Goal: Book appointment/travel/reservation

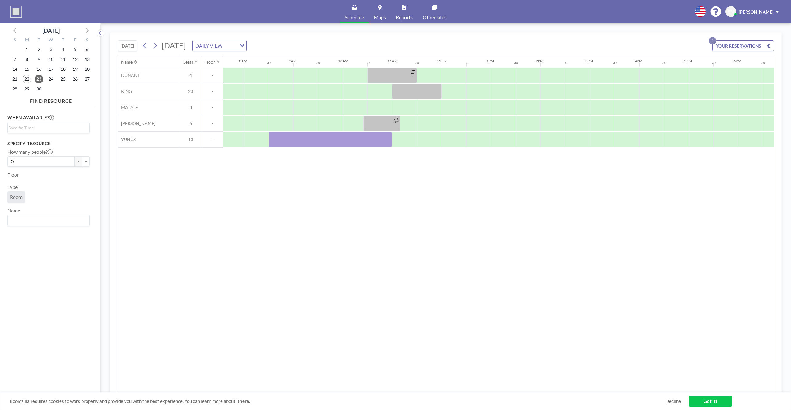
scroll to position [0, 396]
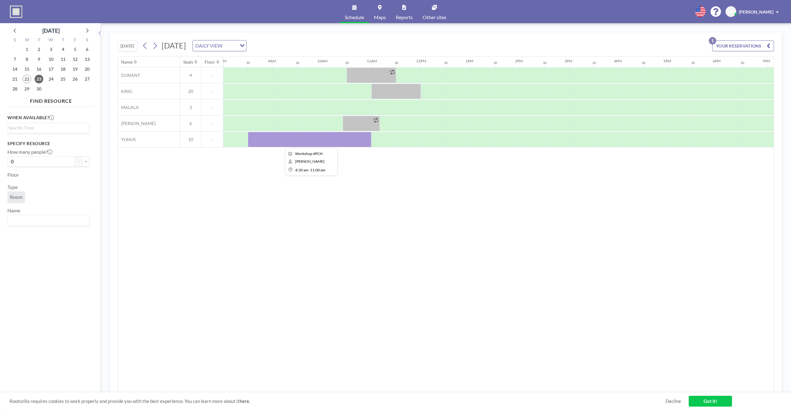
click at [347, 145] on div at bounding box center [310, 139] width 124 height 15
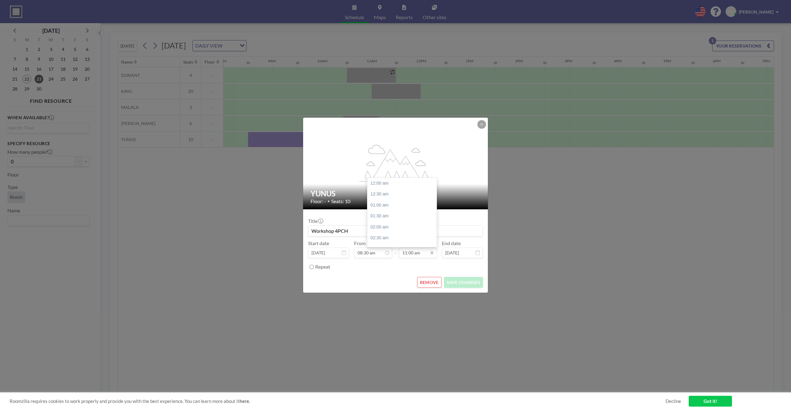
scroll to position [242, 0]
click at [409, 248] on input "11:00 am" at bounding box center [418, 253] width 38 height 11
click at [412, 254] on input "11:00 am" at bounding box center [418, 253] width 38 height 11
click at [387, 203] on div "12:00 pm" at bounding box center [401, 205] width 69 height 11
type input "12:00 pm"
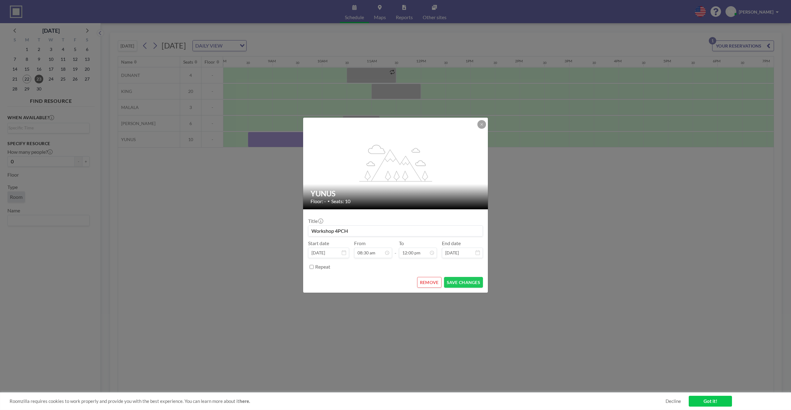
click at [478, 126] on button at bounding box center [481, 124] width 9 height 9
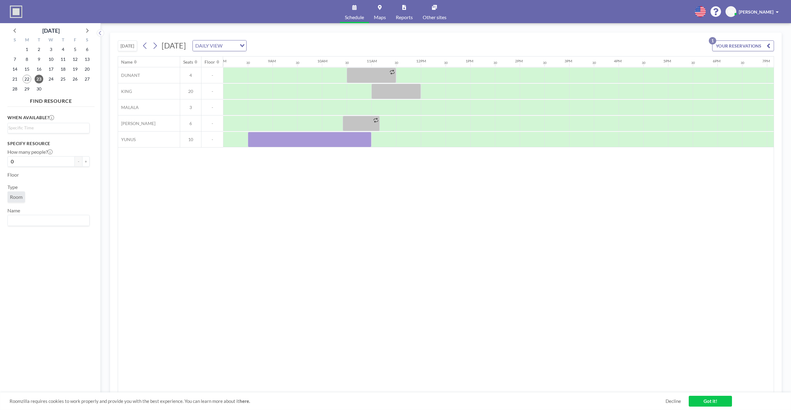
drag, startPoint x: 354, startPoint y: 142, endPoint x: 372, endPoint y: 153, distance: 21.0
click at [376, 160] on div "Name Seats Floor 12AM 30 1AM 30 2AM 30 3AM 30 4AM 30 5AM 30 6AM 30 7AM 30 8AM 3…" at bounding box center [446, 225] width 656 height 336
click at [315, 141] on div at bounding box center [310, 139] width 124 height 15
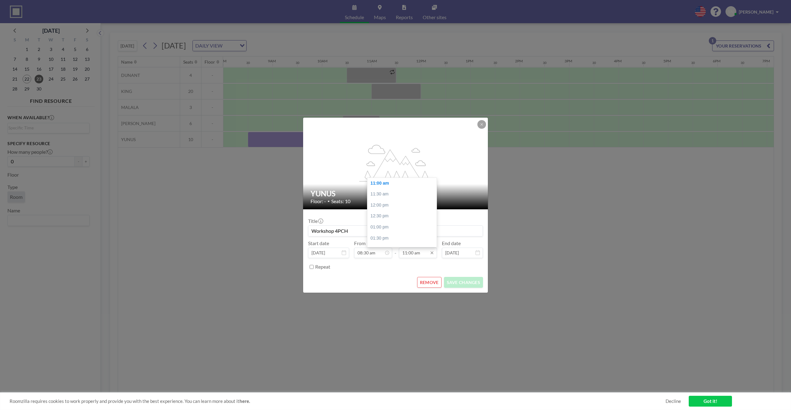
click at [408, 251] on input "11:00 am" at bounding box center [418, 253] width 38 height 11
click at [393, 201] on div "12:00 pm" at bounding box center [401, 205] width 69 height 11
type input "12:00 pm"
click at [456, 278] on button "SAVE CHANGES" at bounding box center [463, 282] width 39 height 11
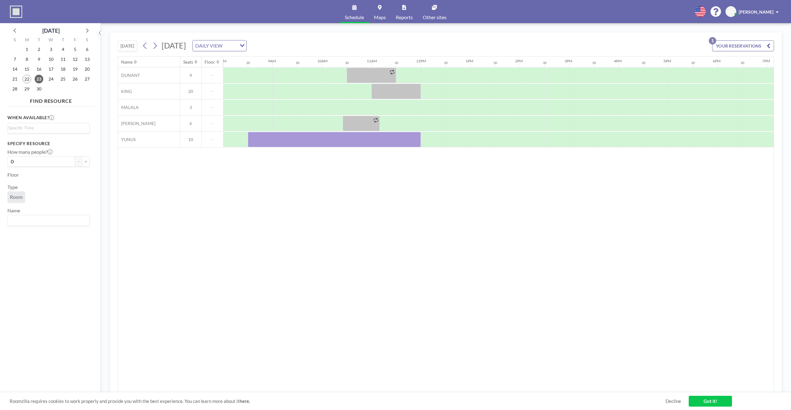
scroll to position [0, 396]
